Goal: Register for event/course

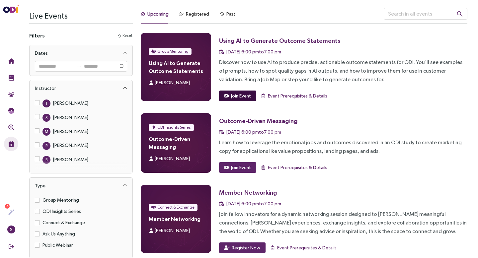
click at [238, 97] on span "Join Event" at bounding box center [241, 95] width 20 height 7
click at [242, 95] on span "Join Event" at bounding box center [241, 95] width 20 height 7
click at [242, 97] on span "Join Event" at bounding box center [241, 95] width 20 height 7
click at [295, 96] on span "Event Prerequisites & Details" at bounding box center [297, 95] width 59 height 7
drag, startPoint x: 331, startPoint y: 41, endPoint x: 218, endPoint y: 42, distance: 113.3
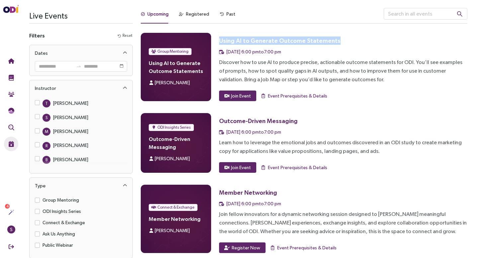
click at [218, 42] on div "Group Mentoring Using AI to Generate Outcome Statements Sabeen Sattar Using AI …" at bounding box center [304, 67] width 327 height 68
copy div "Using AI to Generate Outcome Statements"
